Goal: Transaction & Acquisition: Purchase product/service

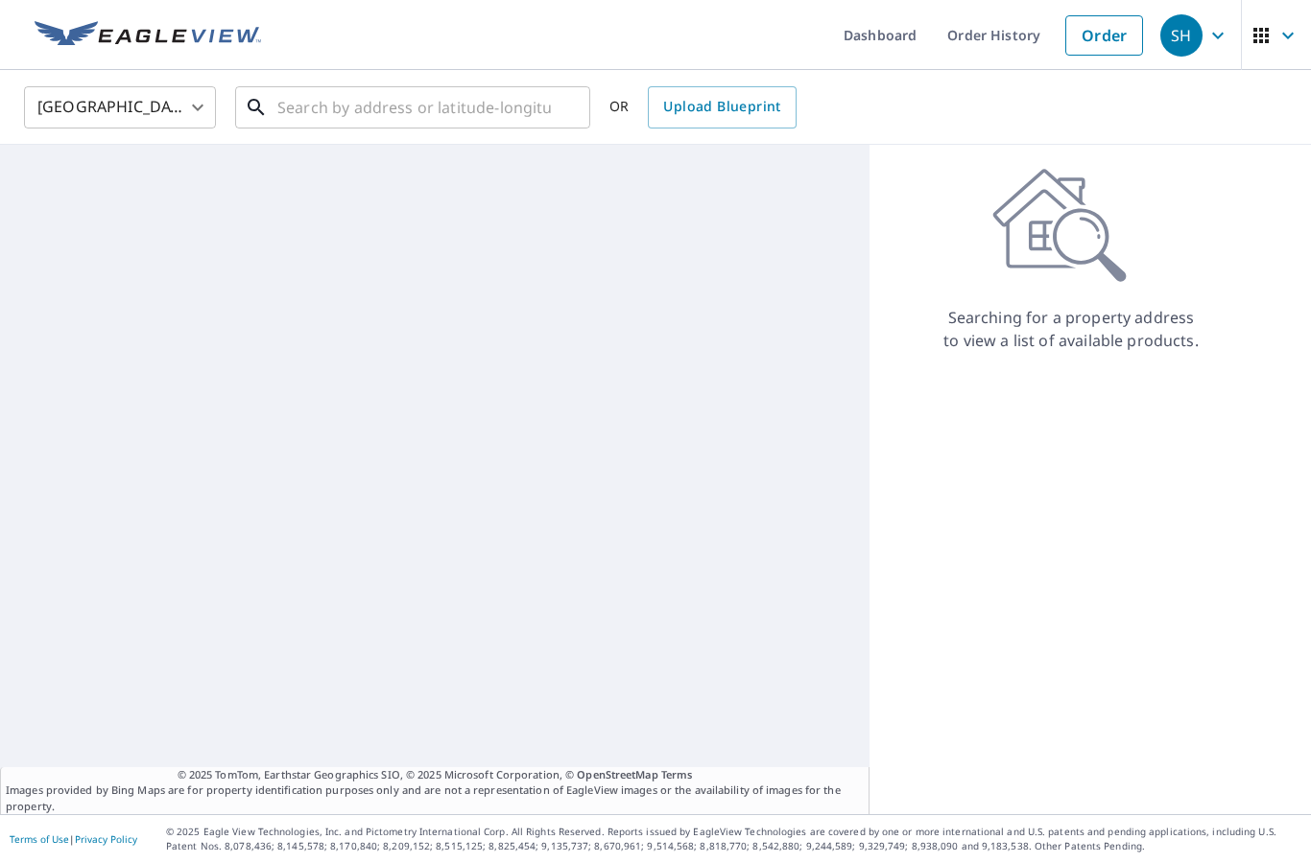
click at [456, 113] on input "text" at bounding box center [413, 108] width 273 height 54
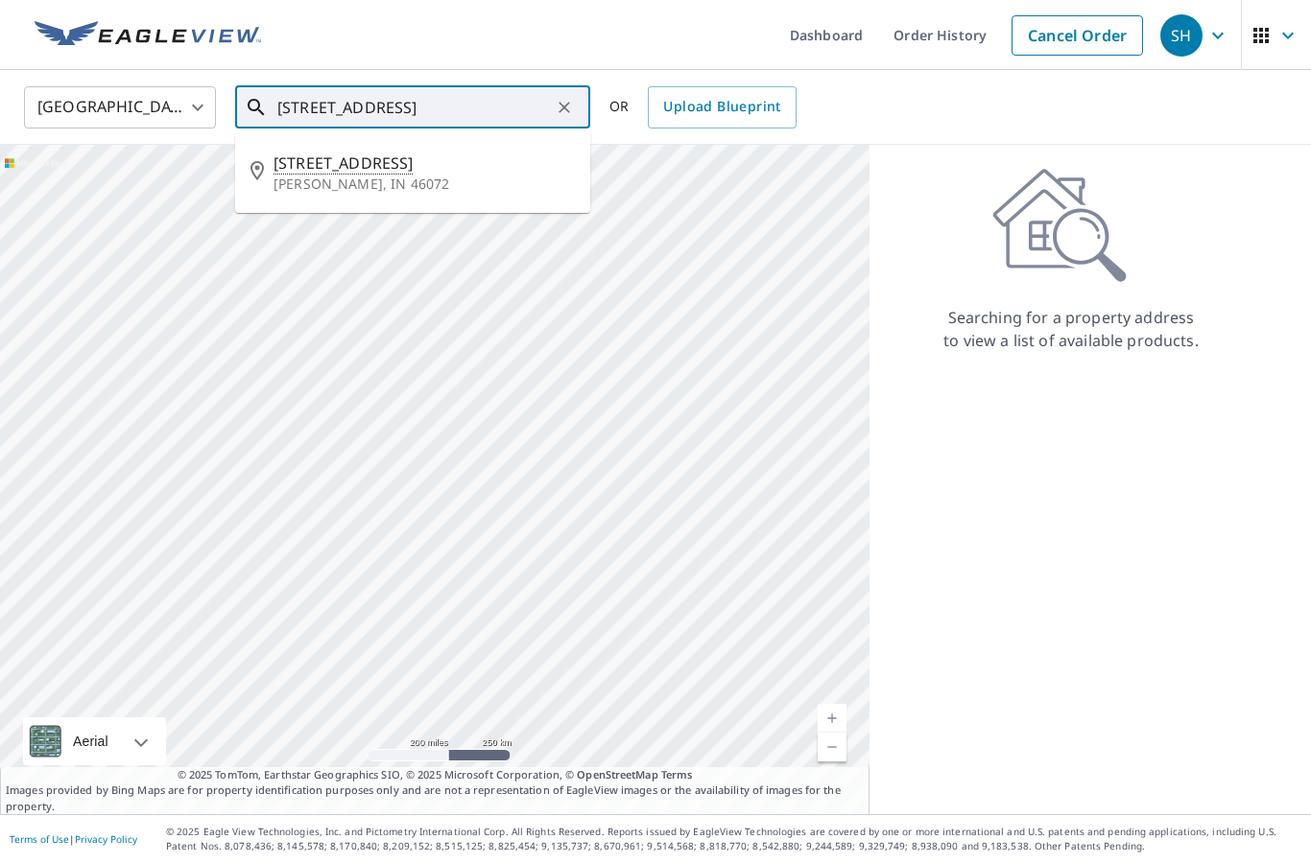
click at [401, 187] on p "[PERSON_NAME], IN 46072" at bounding box center [423, 184] width 301 height 19
type input "[STREET_ADDRESS][PERSON_NAME]"
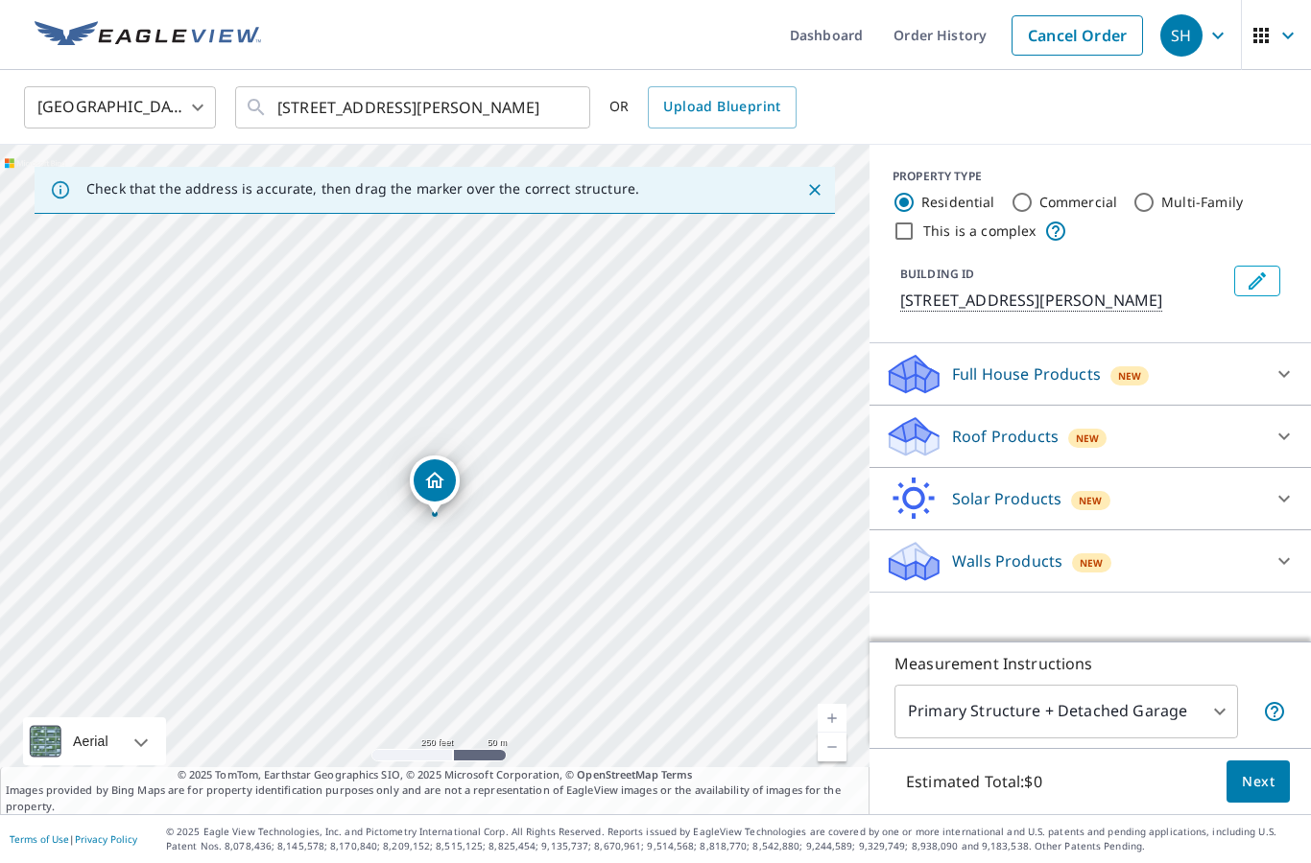
click at [1278, 434] on icon at bounding box center [1283, 436] width 23 height 23
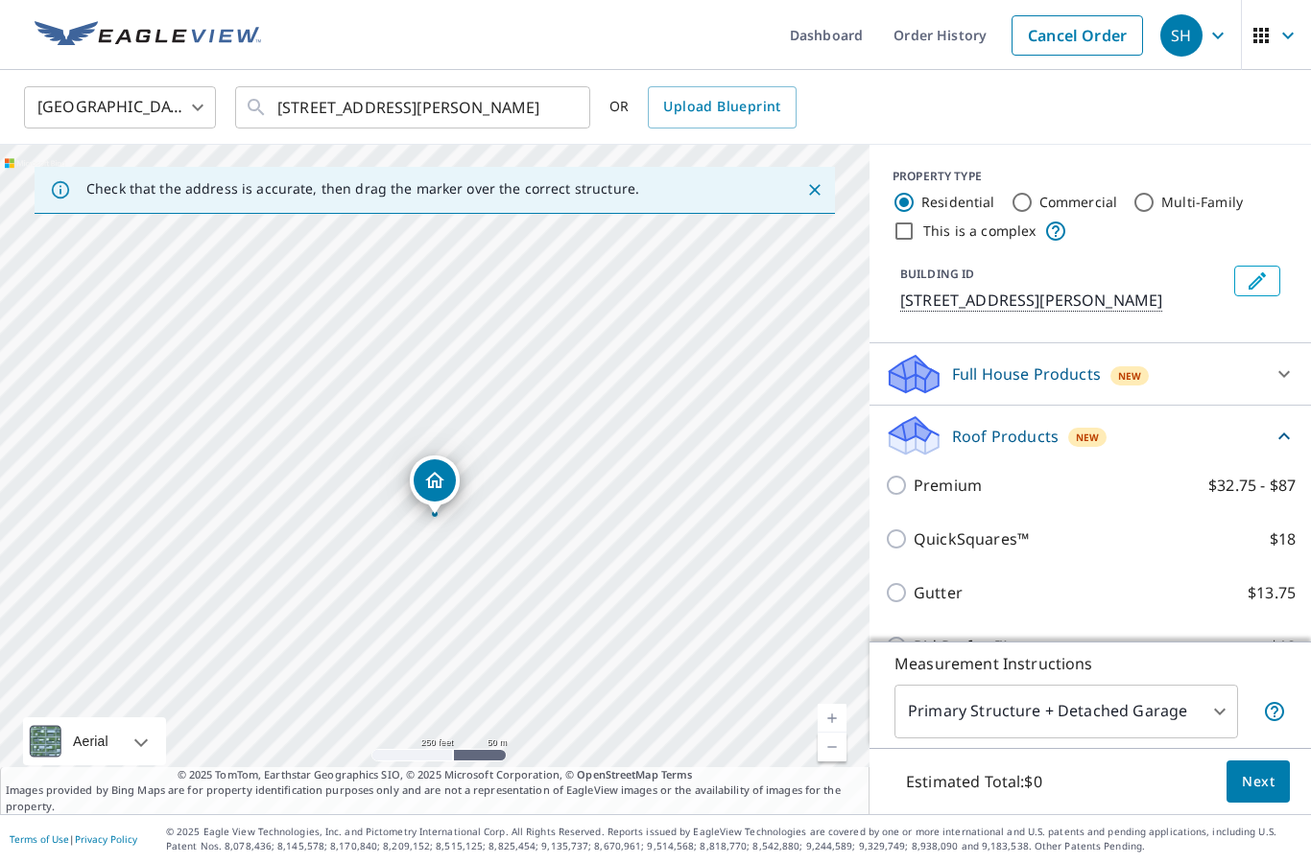
click at [956, 485] on p "Premium" at bounding box center [947, 485] width 68 height 23
click at [913, 485] on input "Premium $32.75 - $87" at bounding box center [899, 485] width 29 height 23
checkbox input "true"
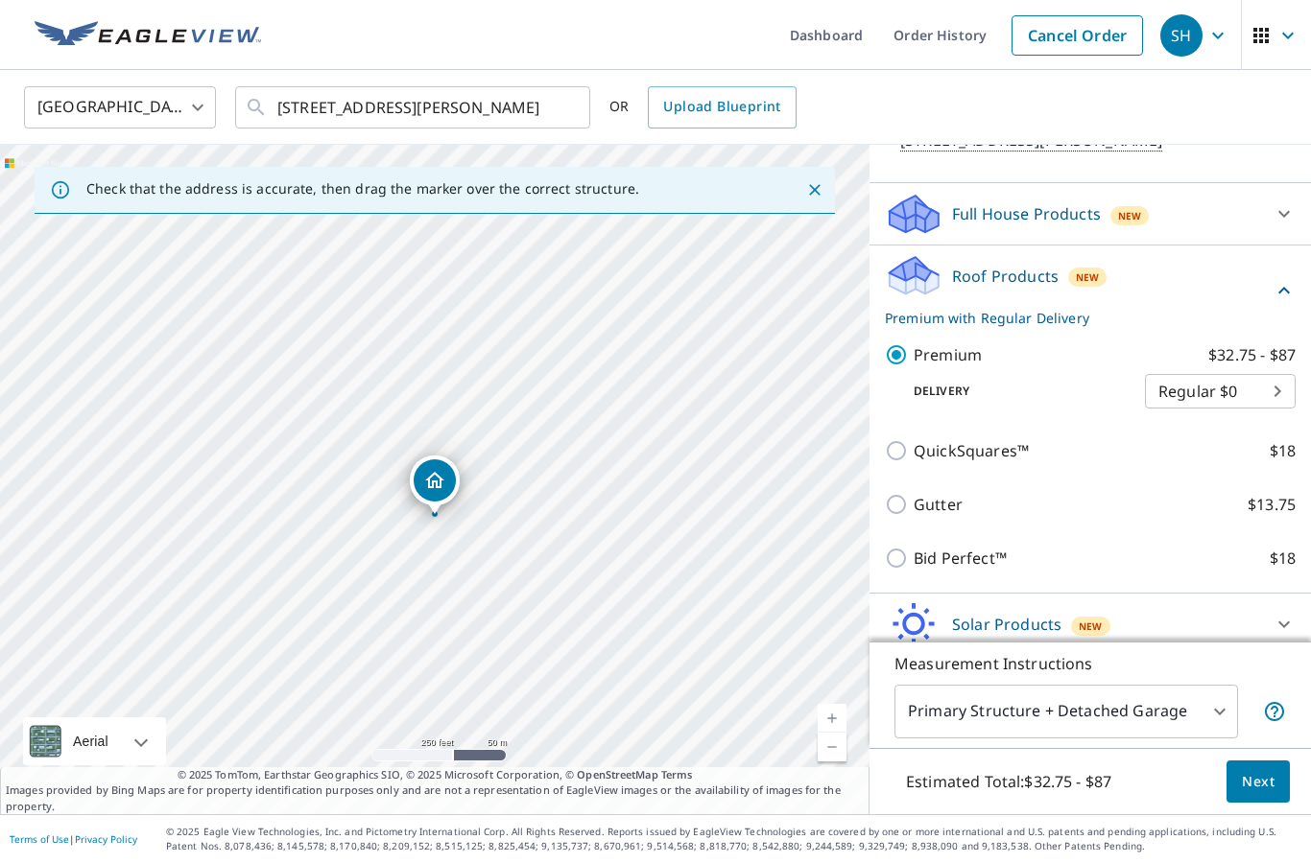
scroll to position [77, 0]
click at [1260, 785] on span "Next" at bounding box center [1257, 782] width 33 height 24
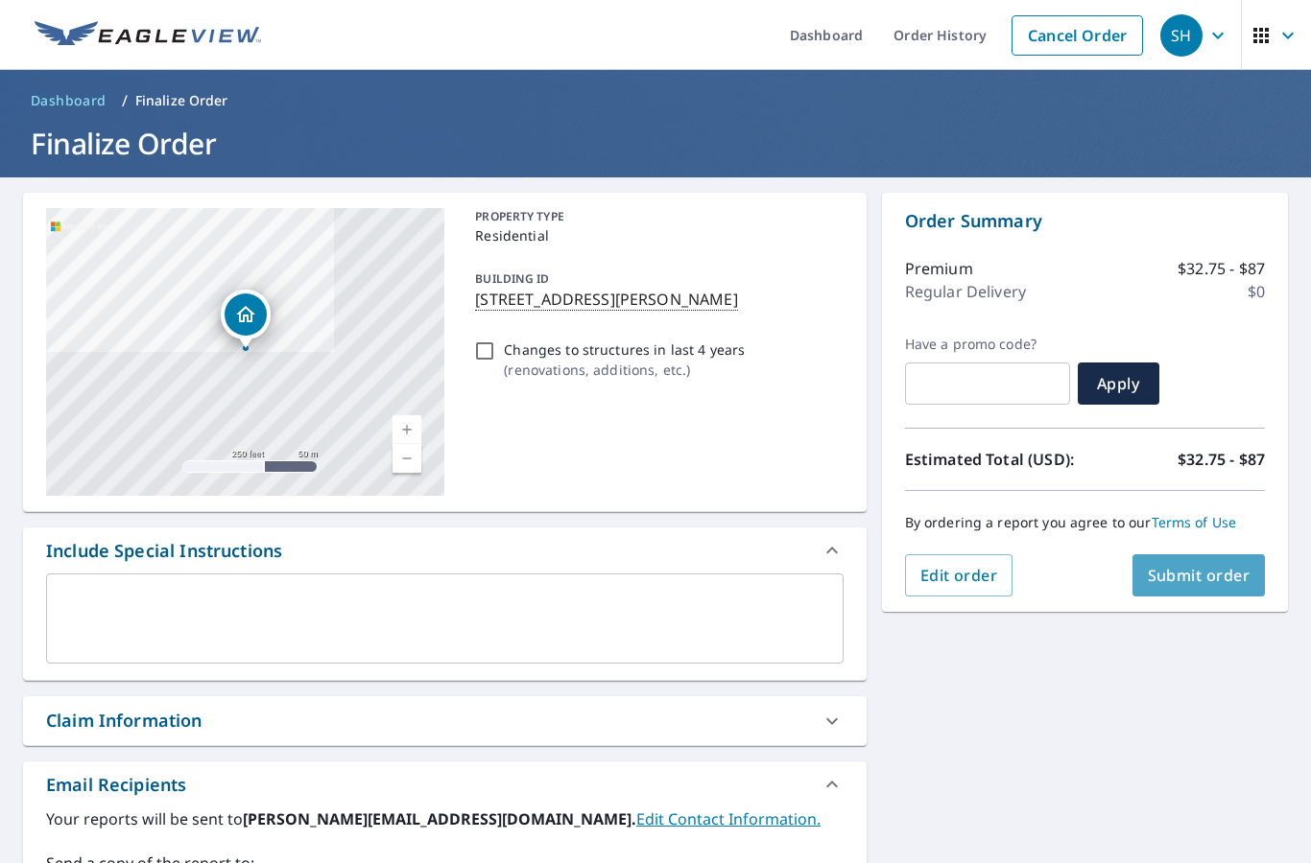
click at [1218, 565] on span "Submit order" at bounding box center [1198, 575] width 103 height 21
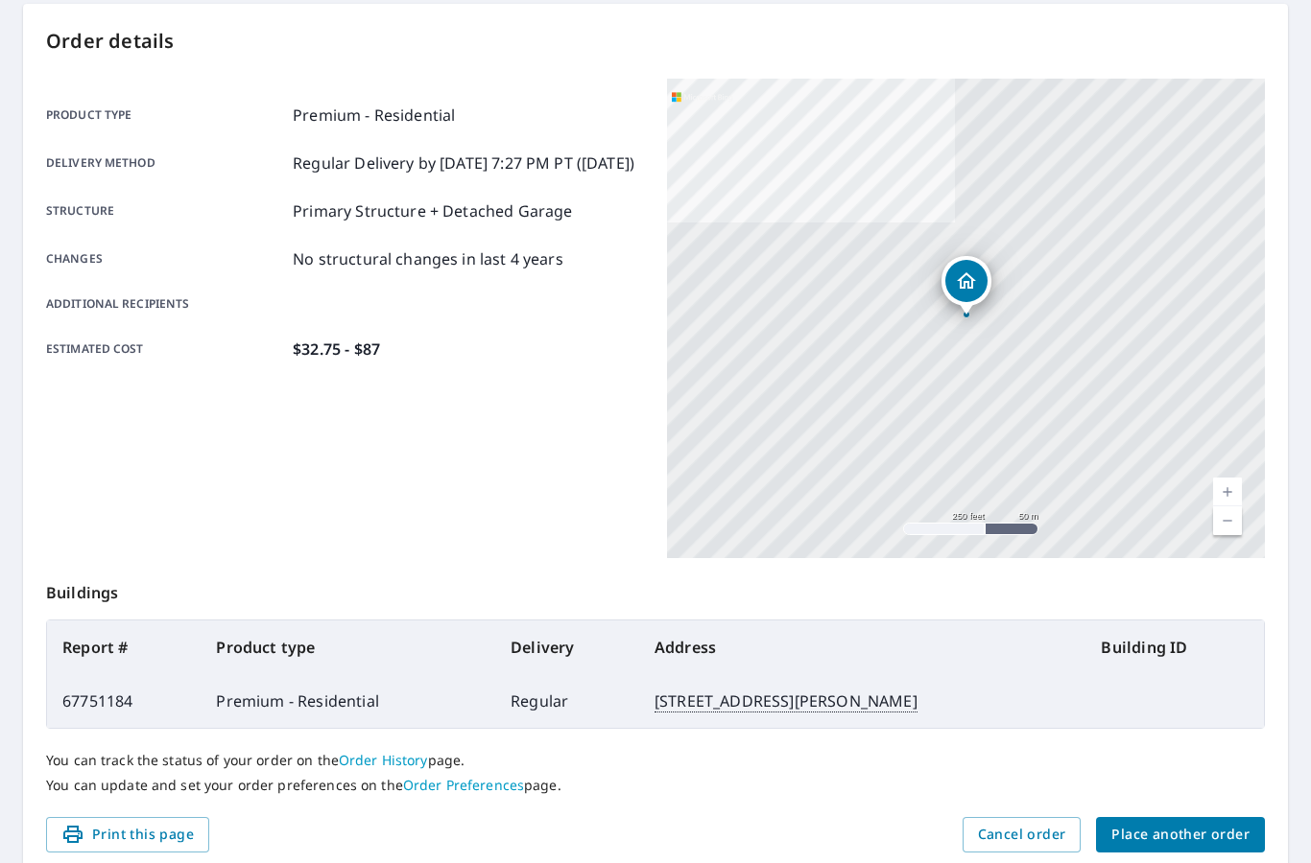
scroll to position [188, 0]
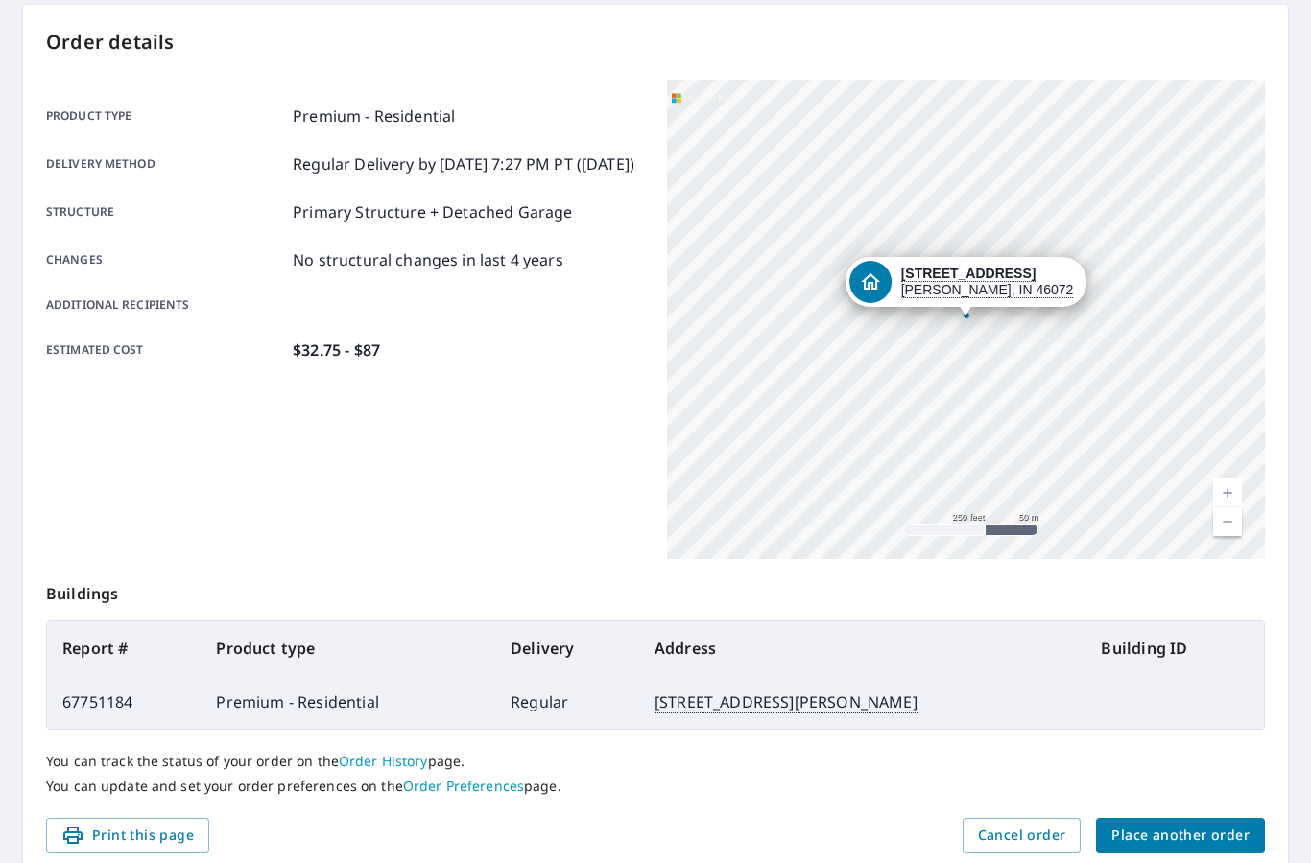
click at [1232, 479] on link "Current Level 17, Zoom In" at bounding box center [1227, 493] width 29 height 29
click at [1224, 479] on link "Current Level 19, Zoom In" at bounding box center [1227, 493] width 29 height 29
click at [1214, 401] on div "[STREET_ADDRESS][PERSON_NAME]" at bounding box center [966, 320] width 598 height 480
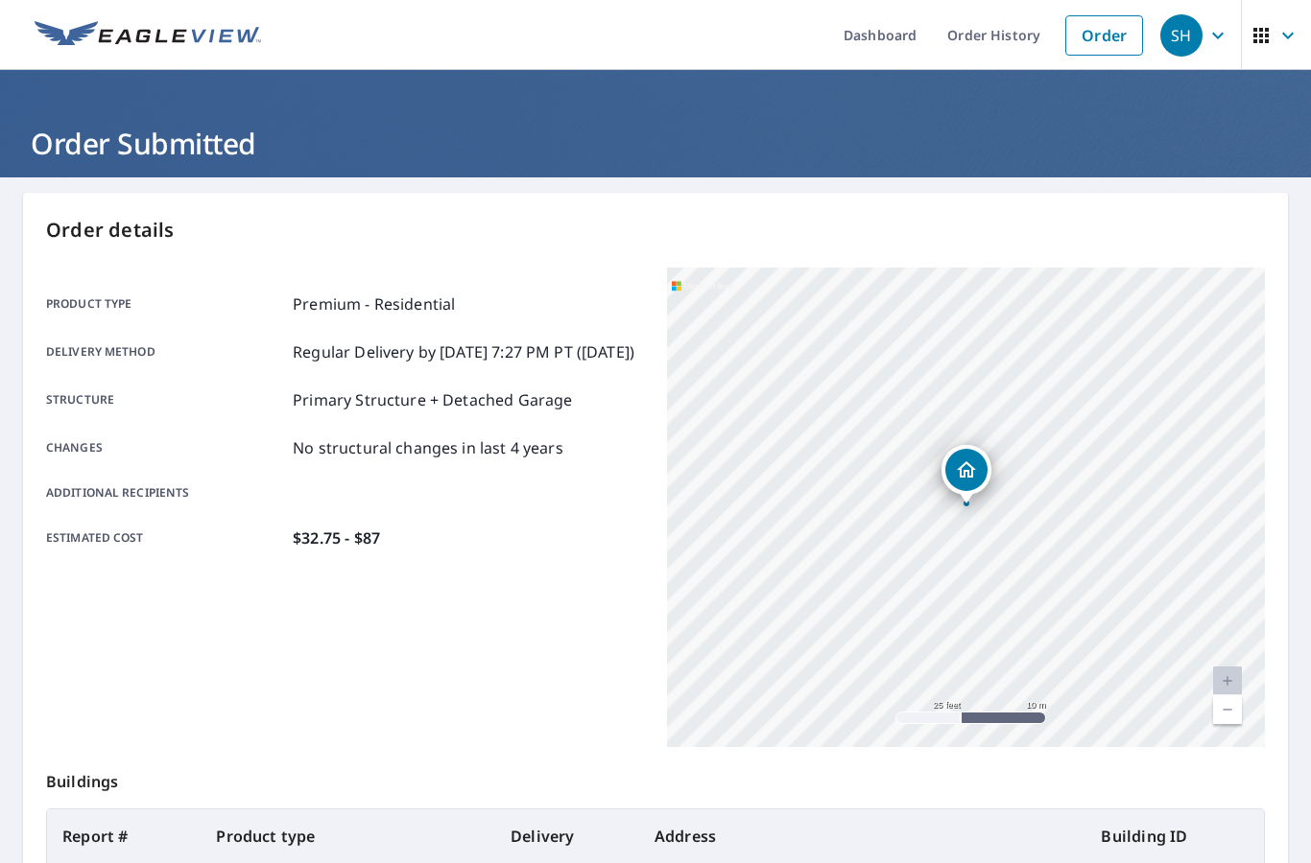
scroll to position [0, 0]
